Goal: Task Accomplishment & Management: Manage account settings

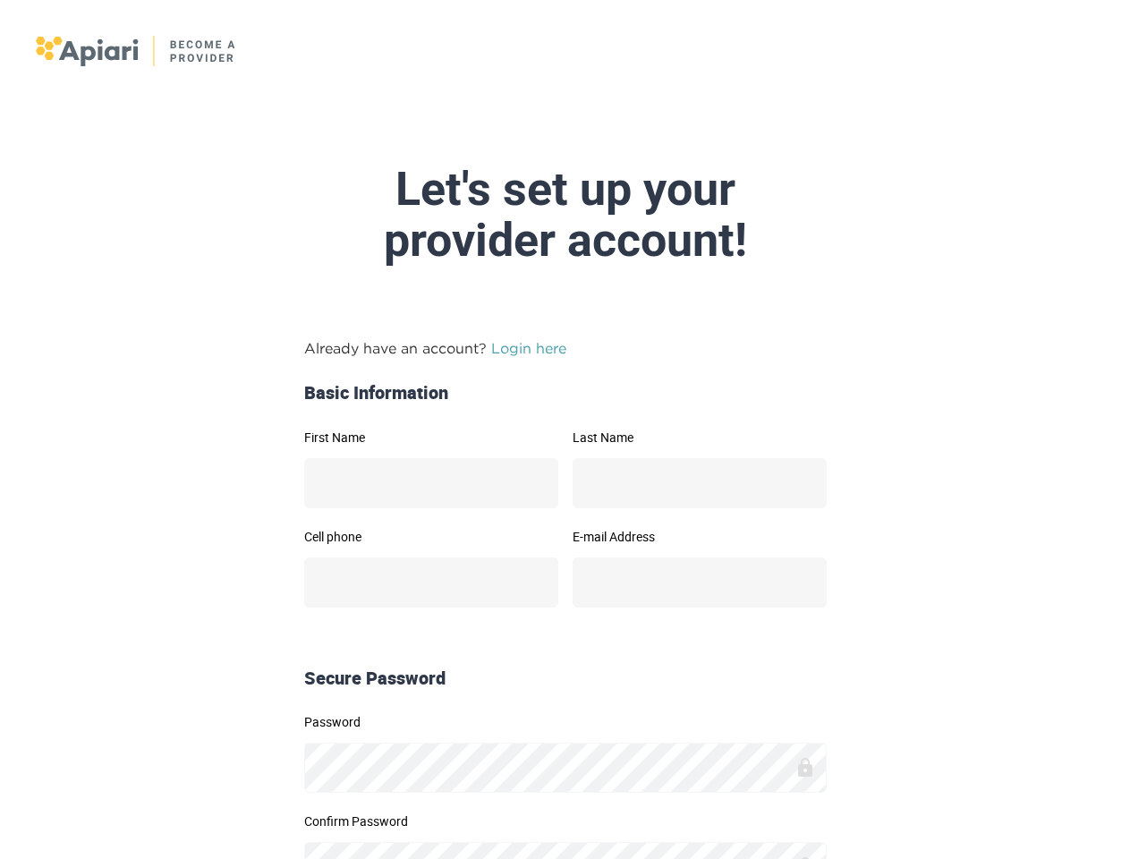
click at [529, 340] on link "Login here" at bounding box center [528, 348] width 75 height 16
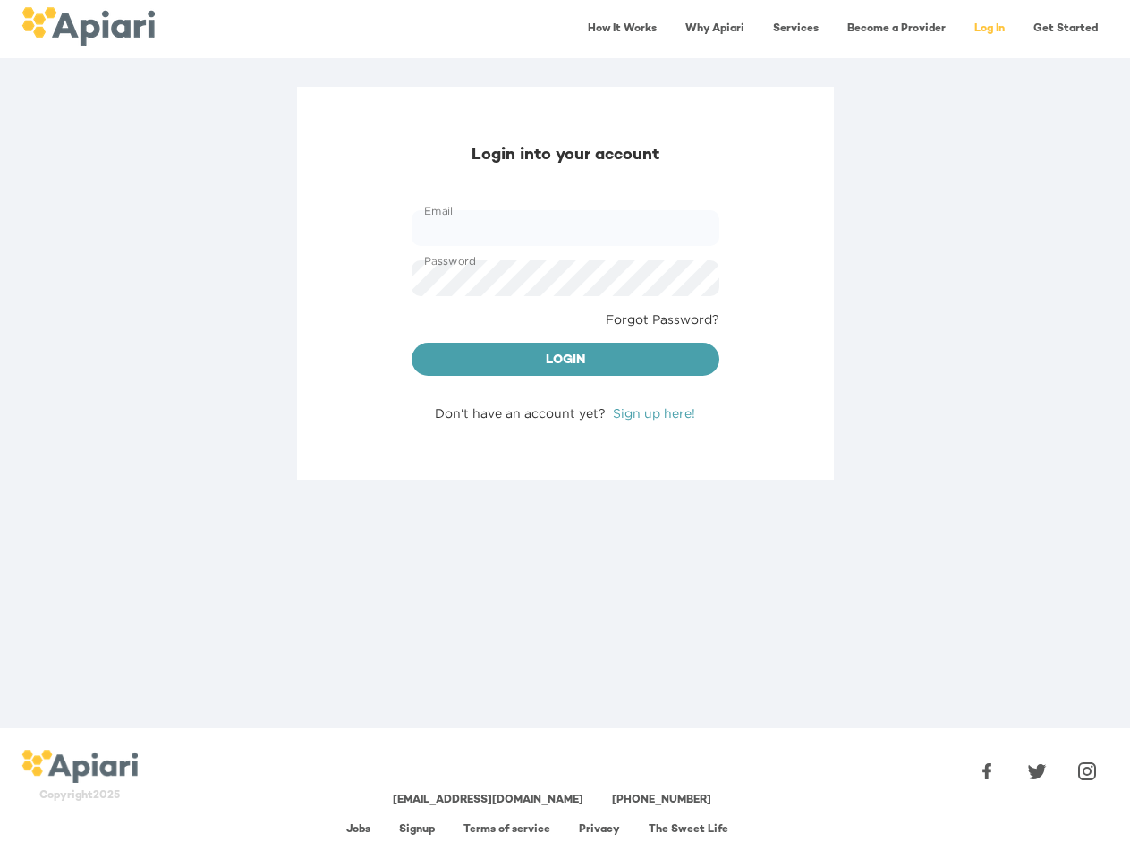
click at [431, 527] on div "Login into your account Email Email Password Password Forgot Password? Login Do…" at bounding box center [565, 408] width 1130 height 642
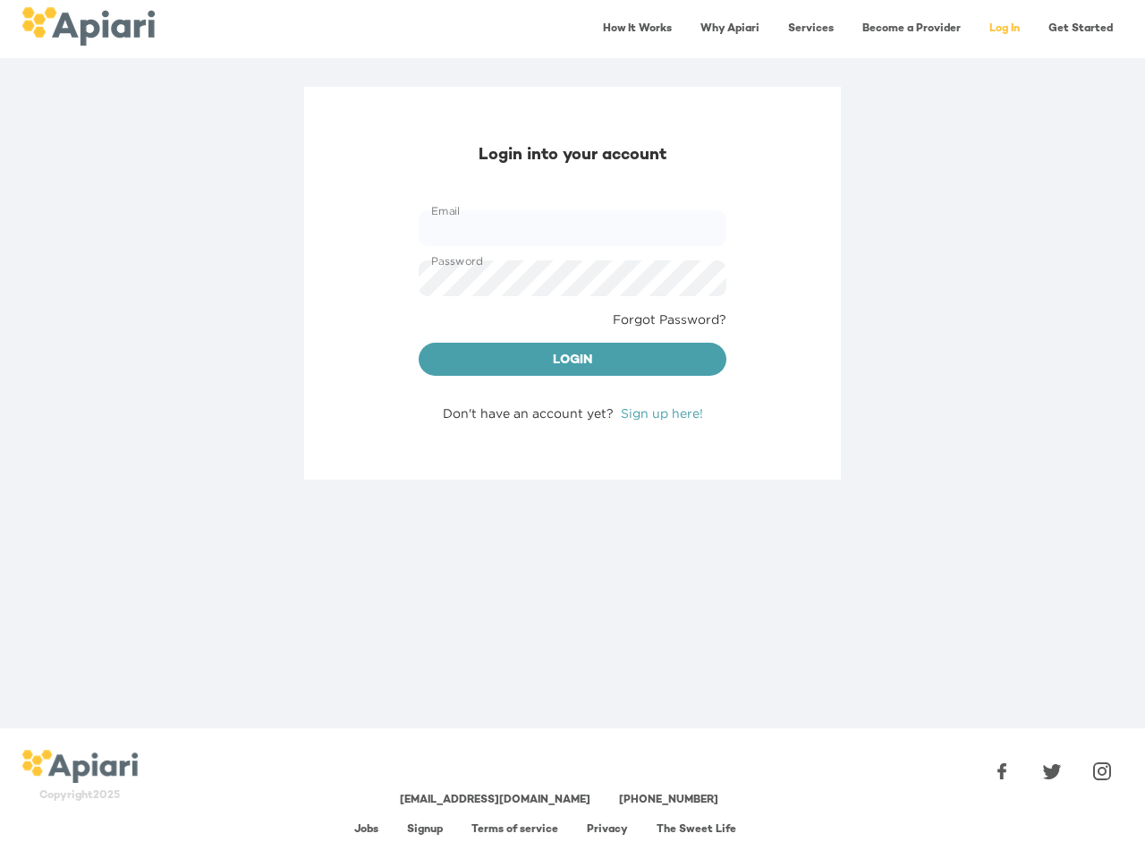
click at [700, 527] on div "Login into your account Email Email Password Password Forgot Password? Login Do…" at bounding box center [572, 408] width 1145 height 642
click at [565, 712] on div "Login into your account Email Email Password Password Forgot Password? Login Do…" at bounding box center [572, 408] width 1145 height 642
click at [565, 812] on div "[EMAIL_ADDRESS][DOMAIN_NAME] [PHONE_NUMBER] Jobs Signup Terms of service Privac…" at bounding box center [559, 793] width 814 height 116
